Goal: Find specific page/section: Find specific page/section

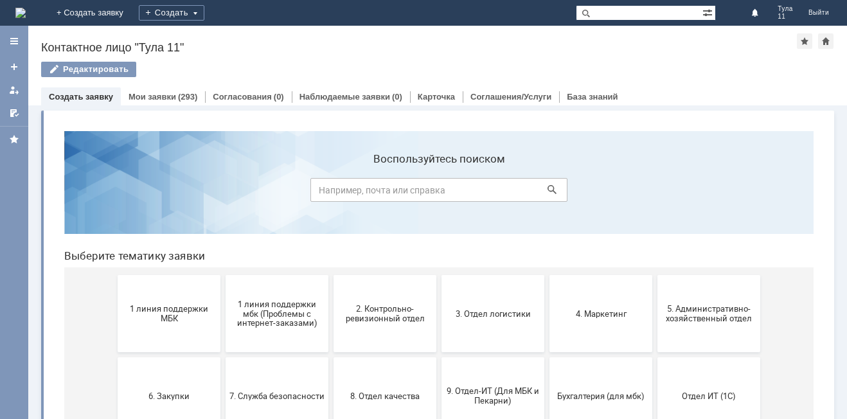
scroll to position [64, 0]
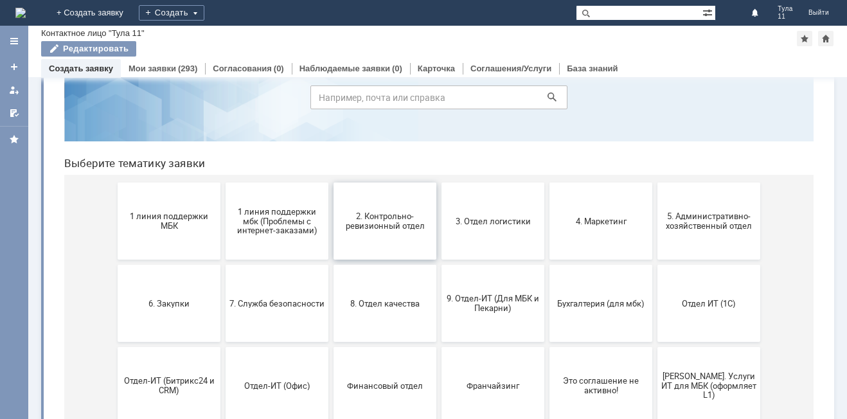
click at [366, 230] on span "2. Контрольно-ревизионный отдел" at bounding box center [384, 220] width 95 height 19
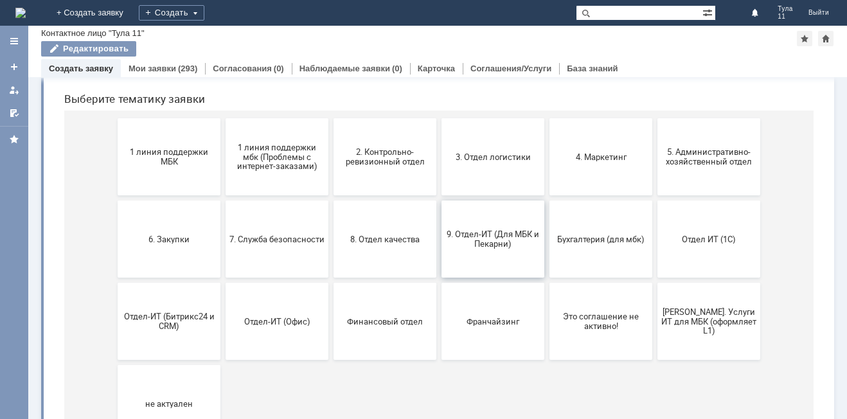
drag, startPoint x: 480, startPoint y: 242, endPoint x: 551, endPoint y: 208, distance: 79.1
click at [480, 242] on span "9. Отдел-ИТ (Для МБК и Пекарни)" at bounding box center [492, 238] width 95 height 19
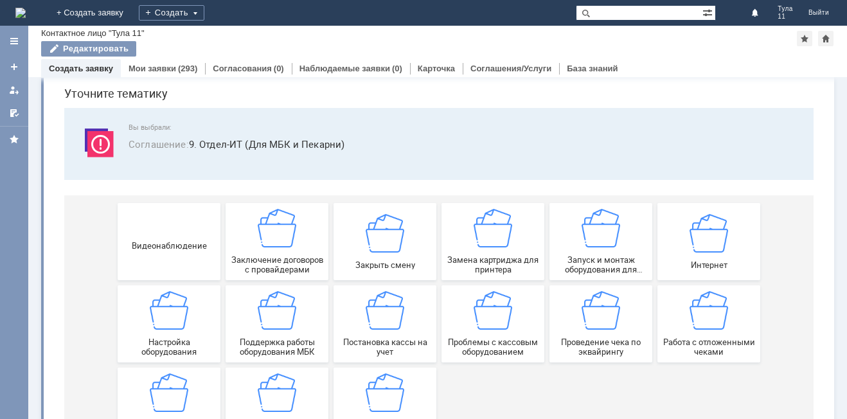
scroll to position [64, 0]
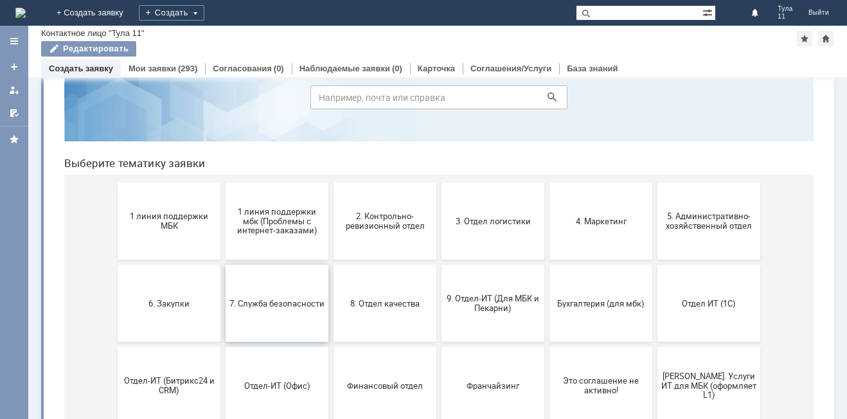
click at [307, 308] on span "7. Служба безопасности" at bounding box center [276, 303] width 95 height 10
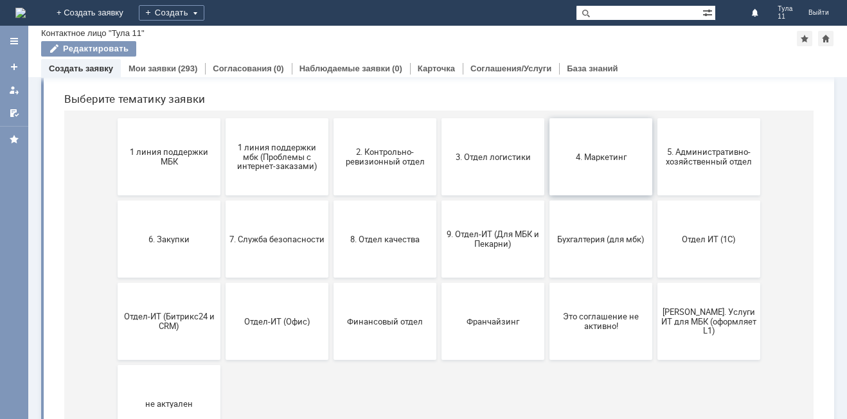
click at [636, 170] on button "4. Маркетинг" at bounding box center [601, 156] width 103 height 77
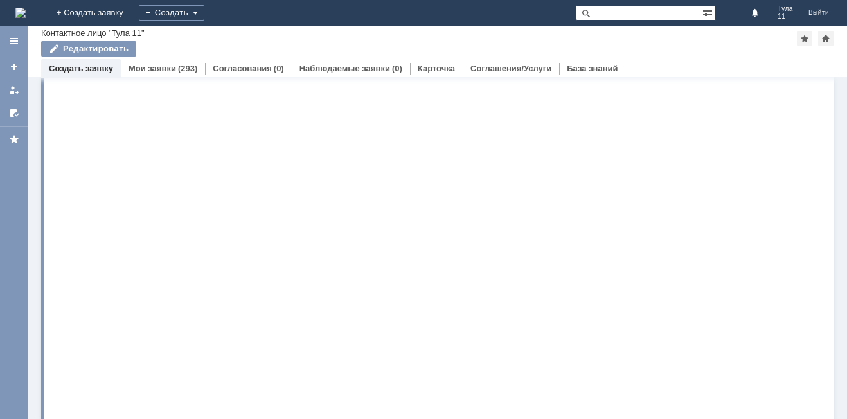
scroll to position [0, 0]
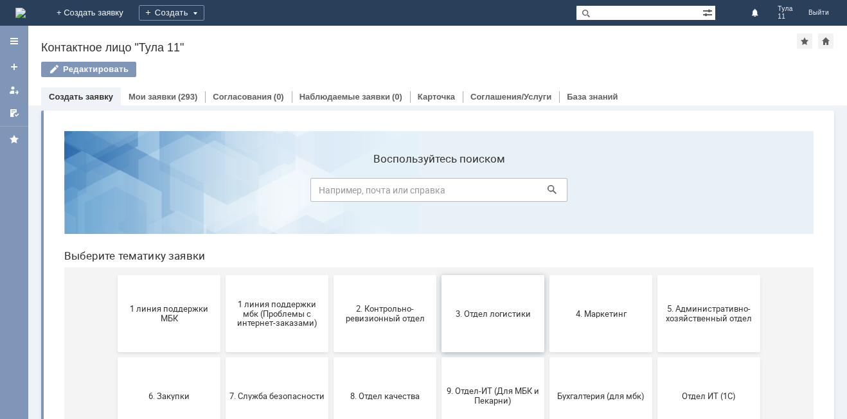
click at [484, 300] on button "3. Отдел логистики" at bounding box center [493, 313] width 103 height 77
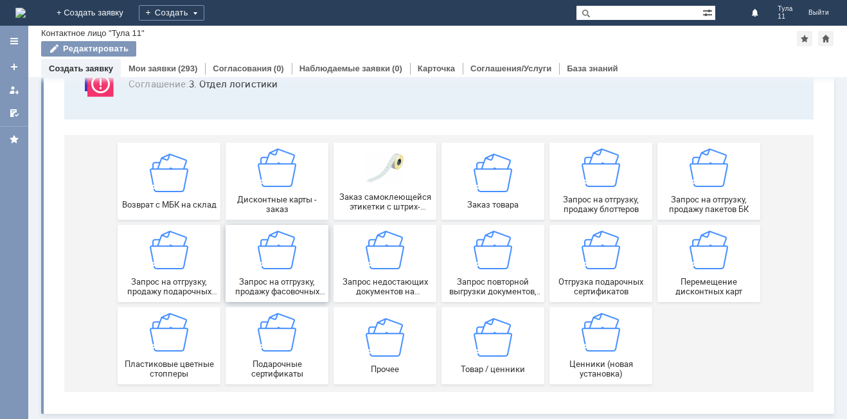
scroll to position [107, 0]
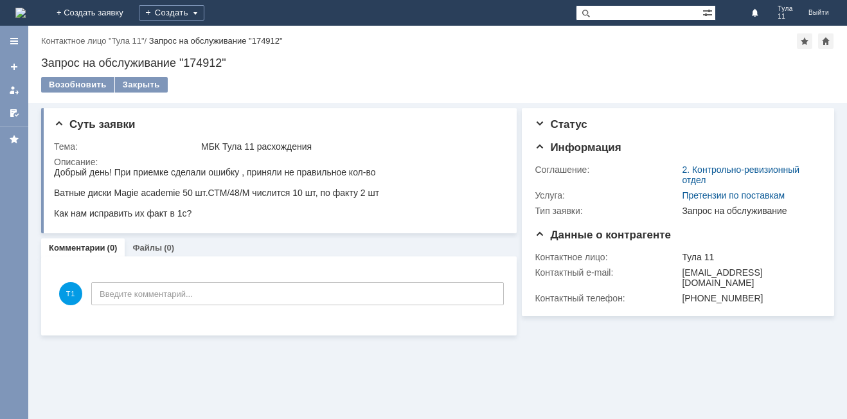
click at [26, 11] on img at bounding box center [20, 13] width 10 height 10
